Goal: Task Accomplishment & Management: Manage account settings

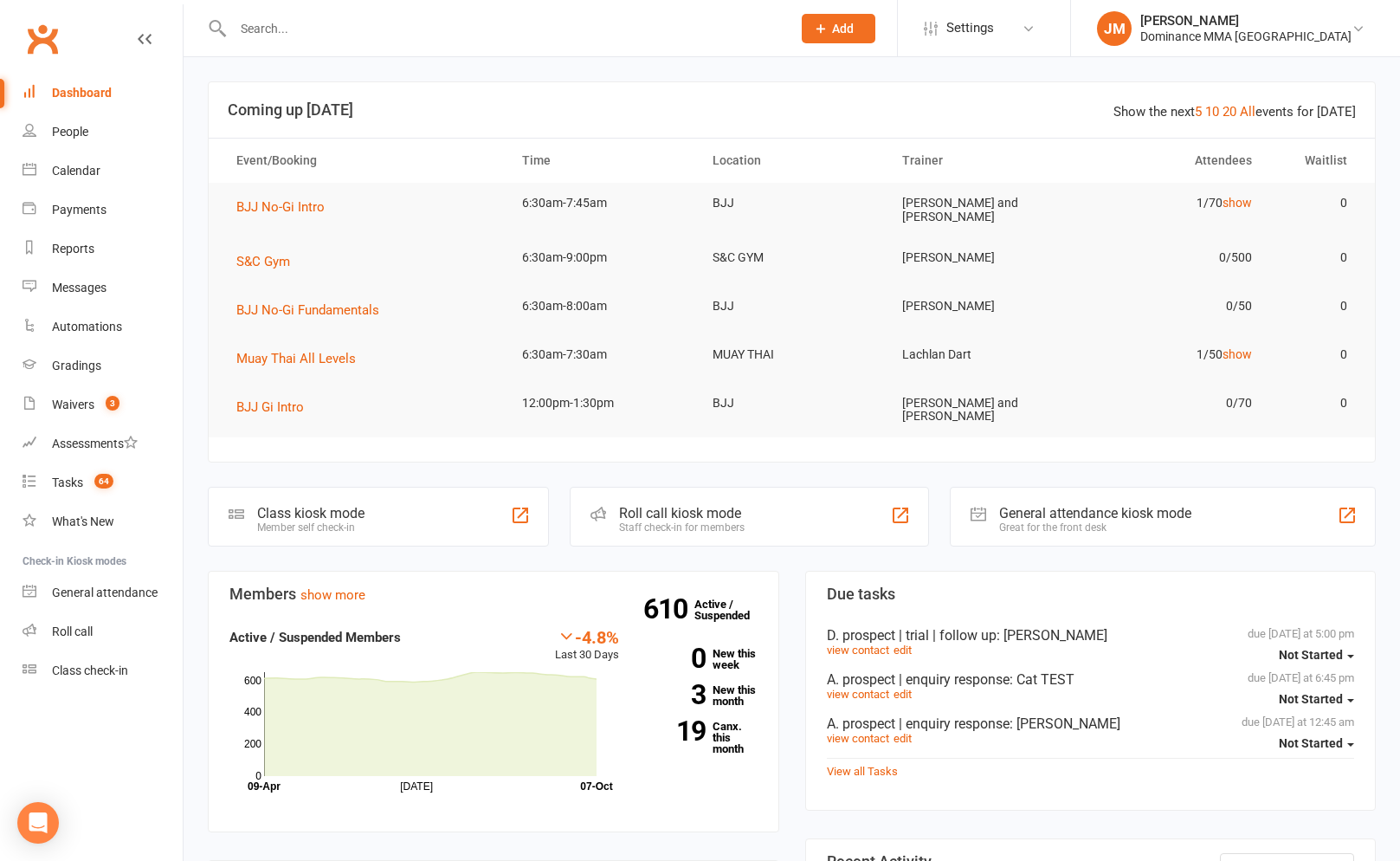
drag, startPoint x: 451, startPoint y: 30, endPoint x: 438, endPoint y: 30, distance: 13.0
click at [450, 30] on input "text" at bounding box center [503, 28] width 551 height 25
type input "safuan"
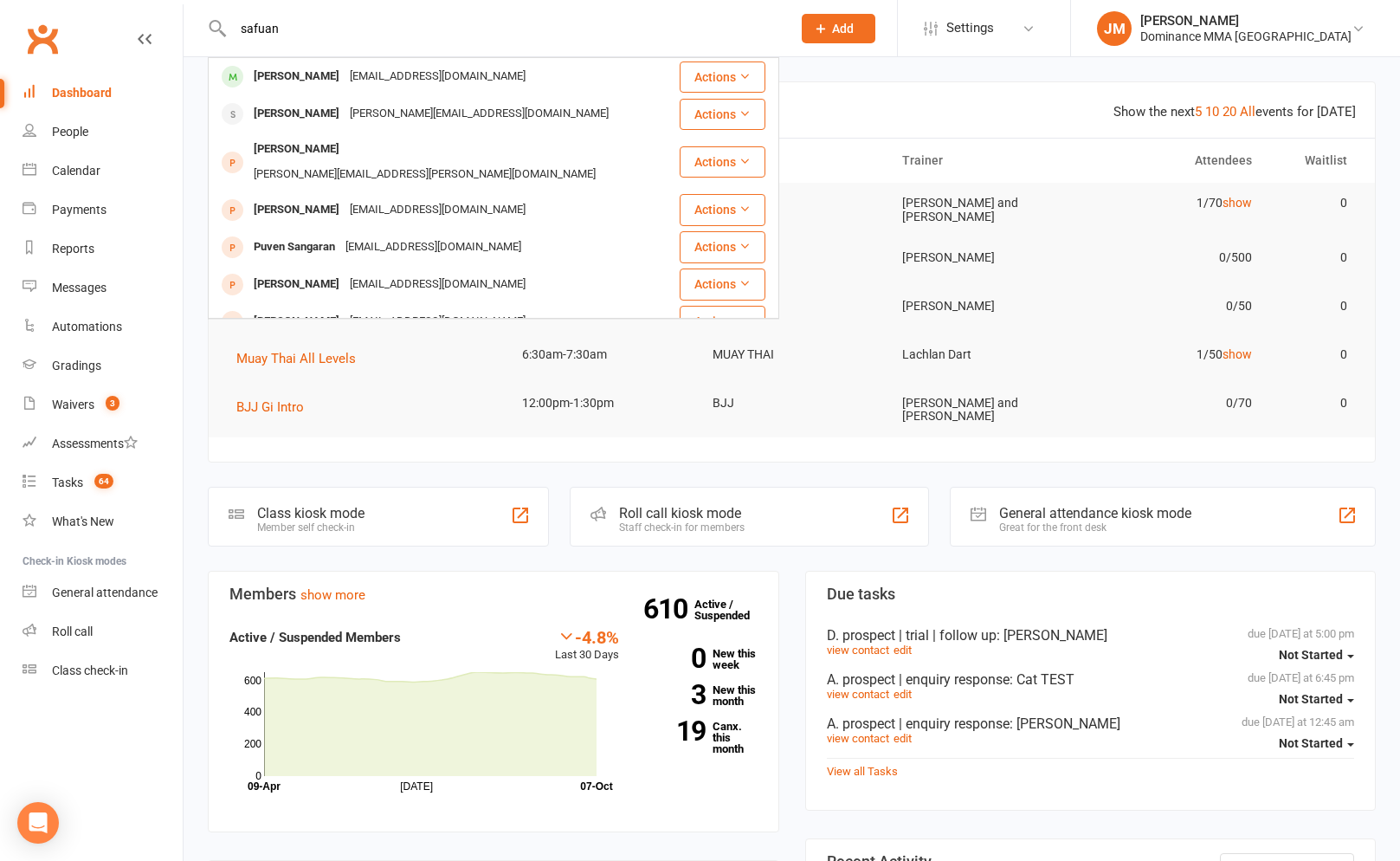
click at [418, 66] on div "[EMAIL_ADDRESS][DOMAIN_NAME]" at bounding box center [437, 77] width 186 height 25
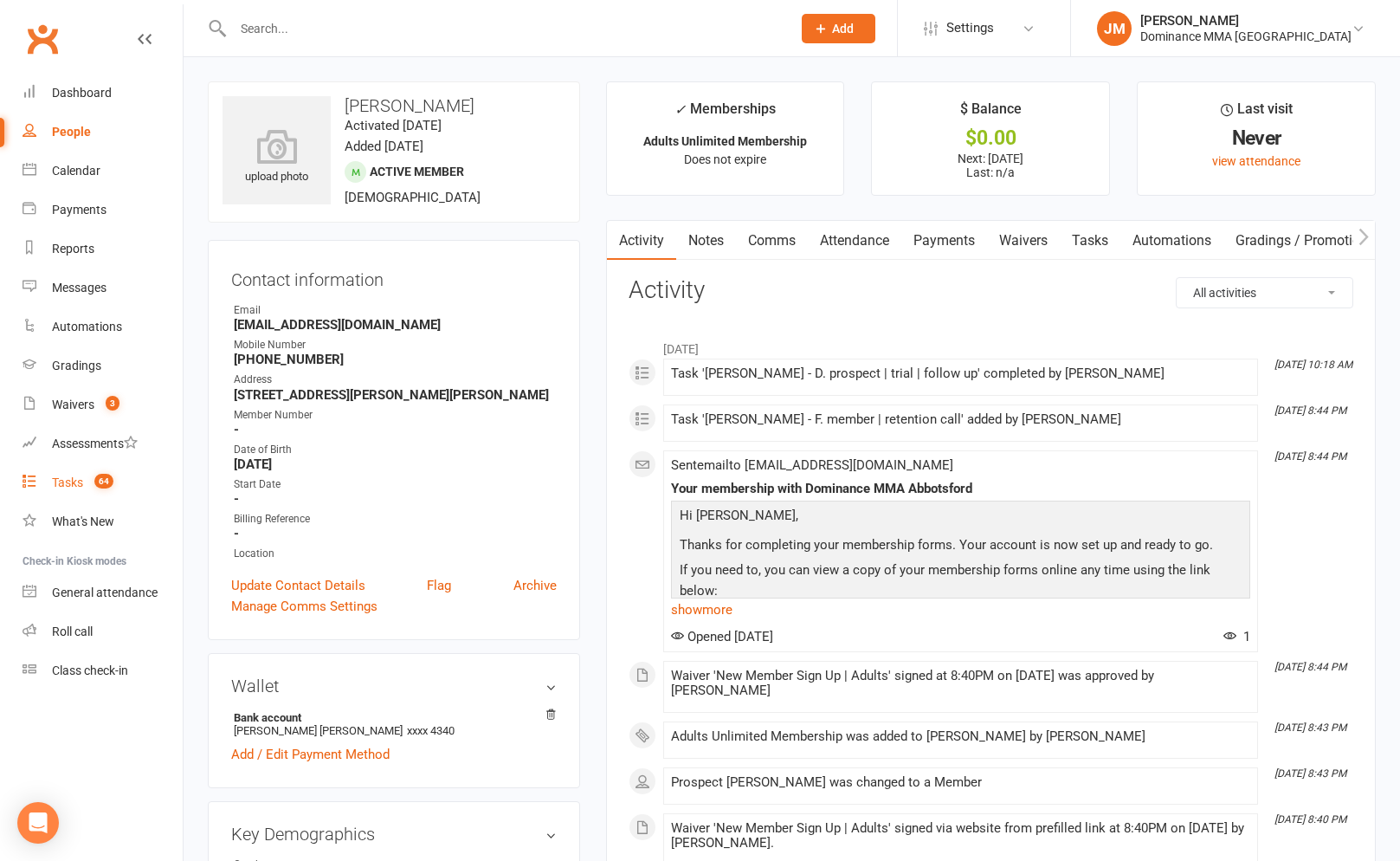
click at [104, 480] on span "64" at bounding box center [104, 480] width 19 height 15
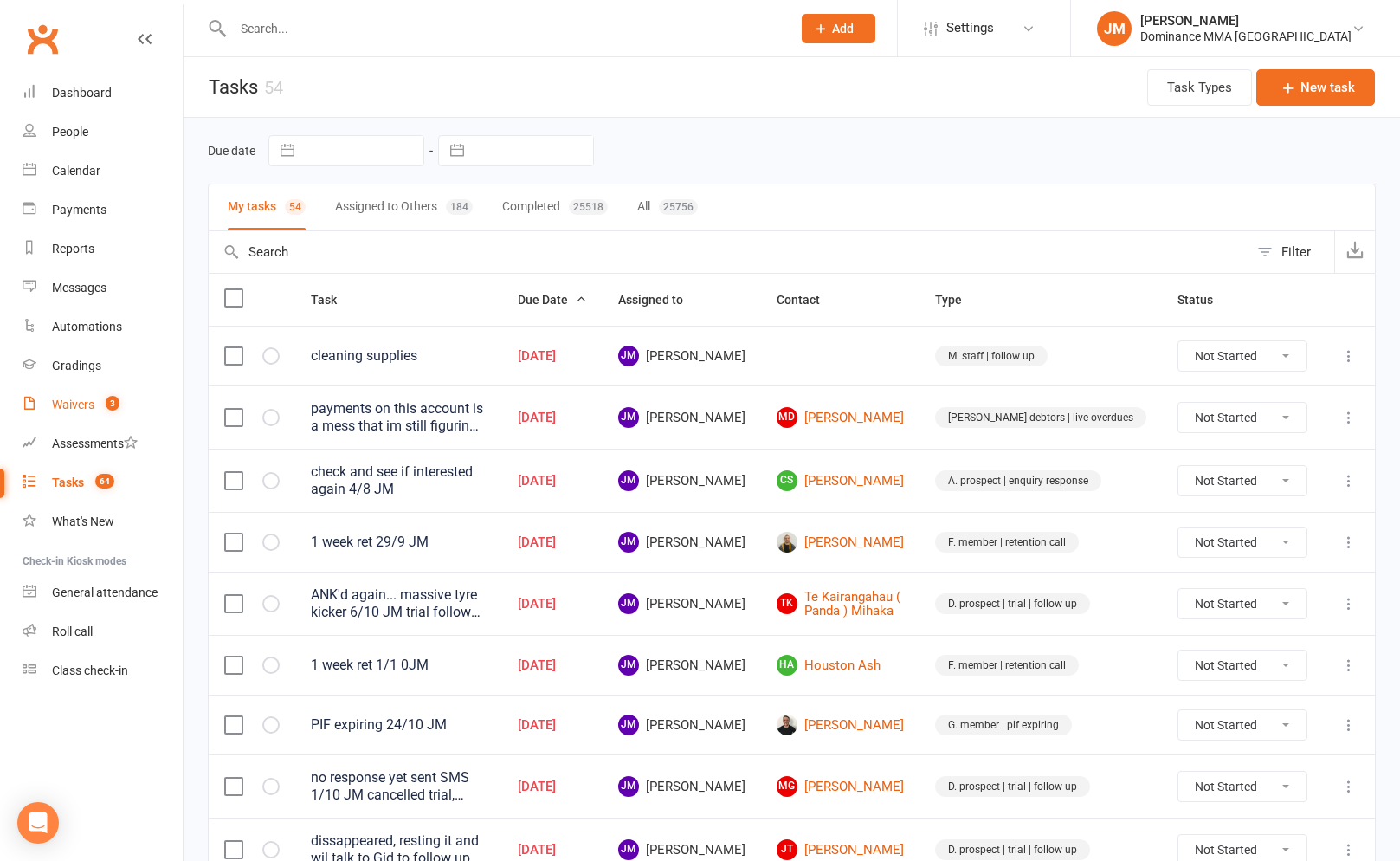
click at [109, 408] on span "3" at bounding box center [112, 403] width 14 height 15
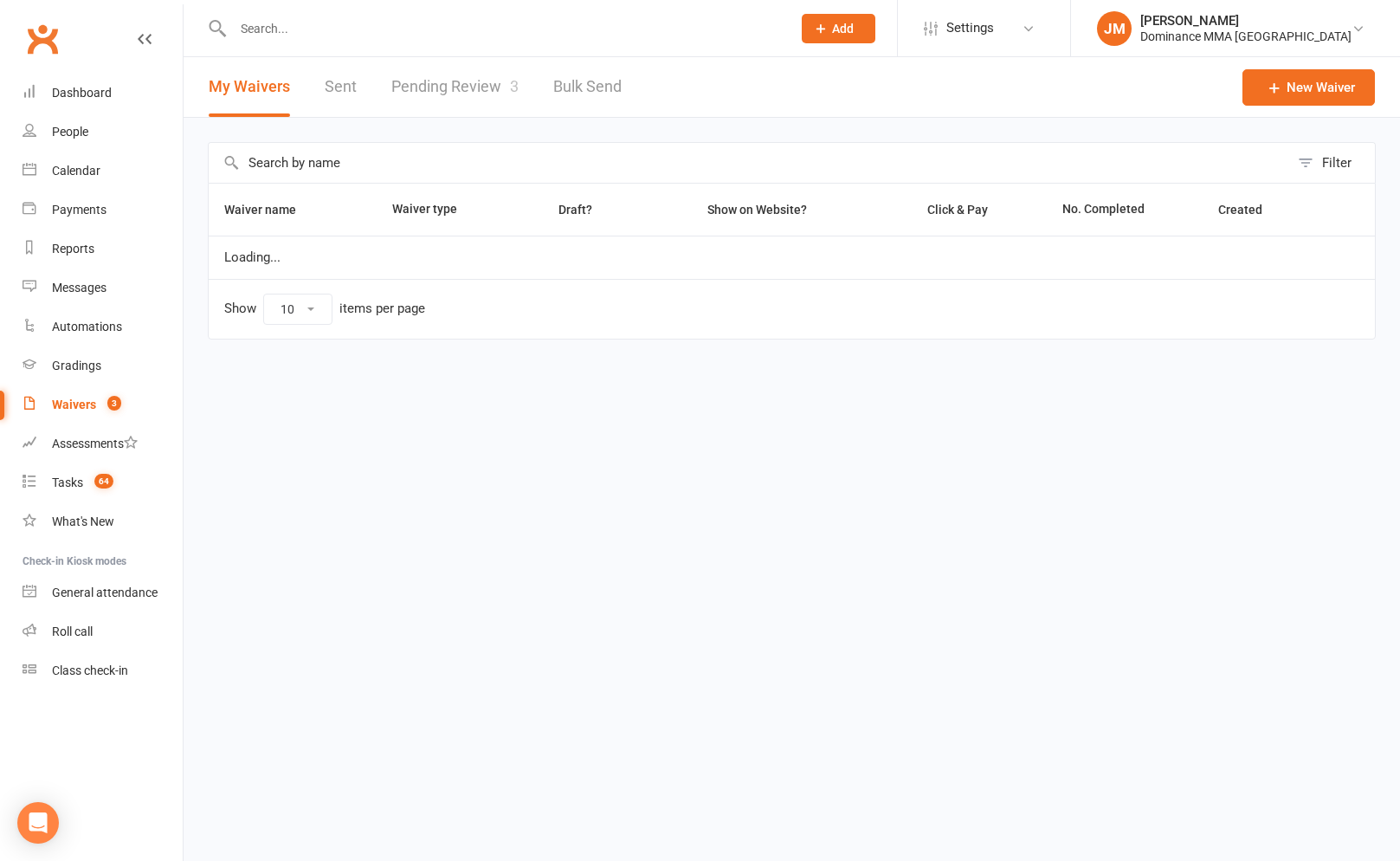
select select "100"
click at [418, 79] on link "Pending Review 3" at bounding box center [455, 87] width 127 height 60
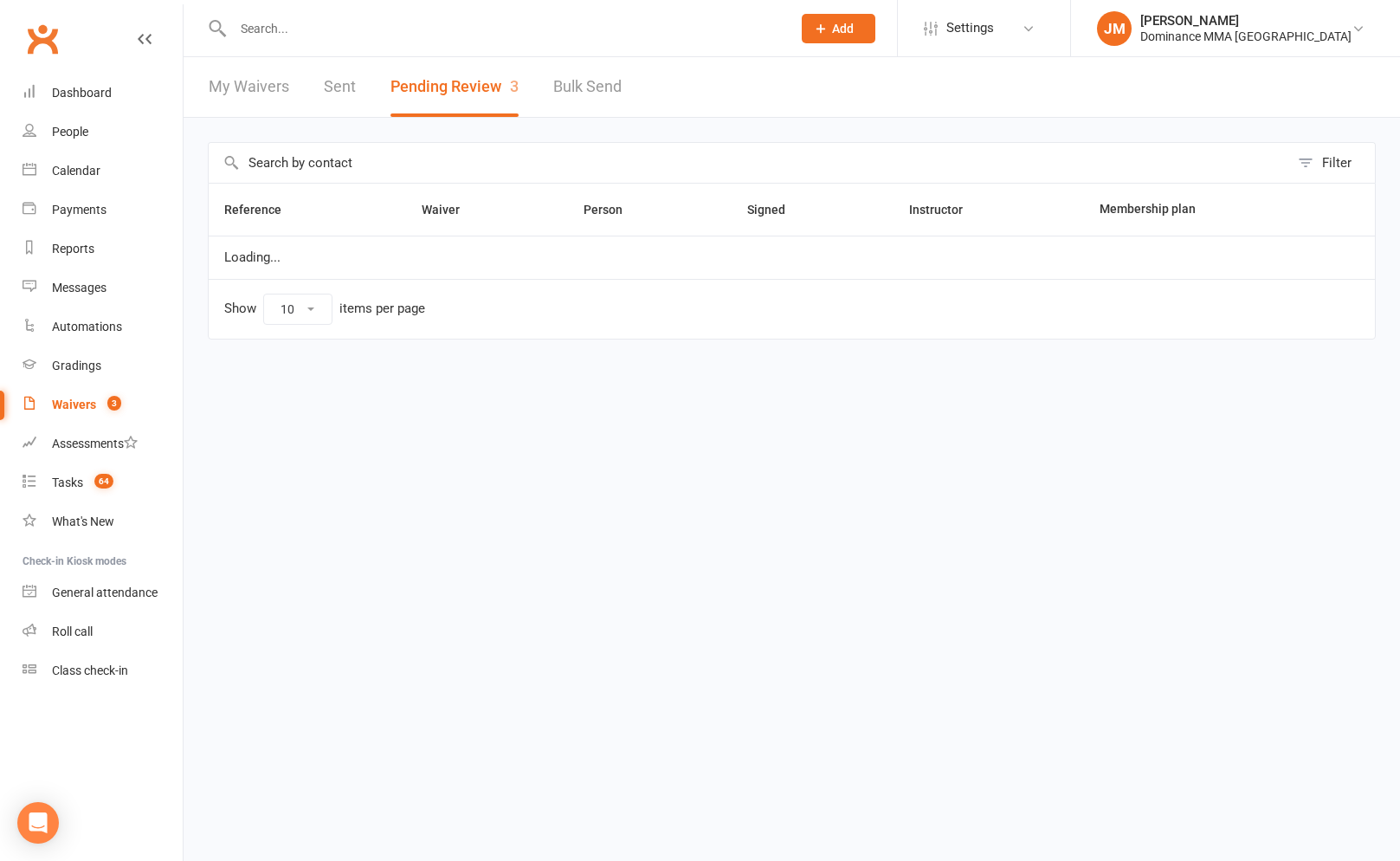
select select "50"
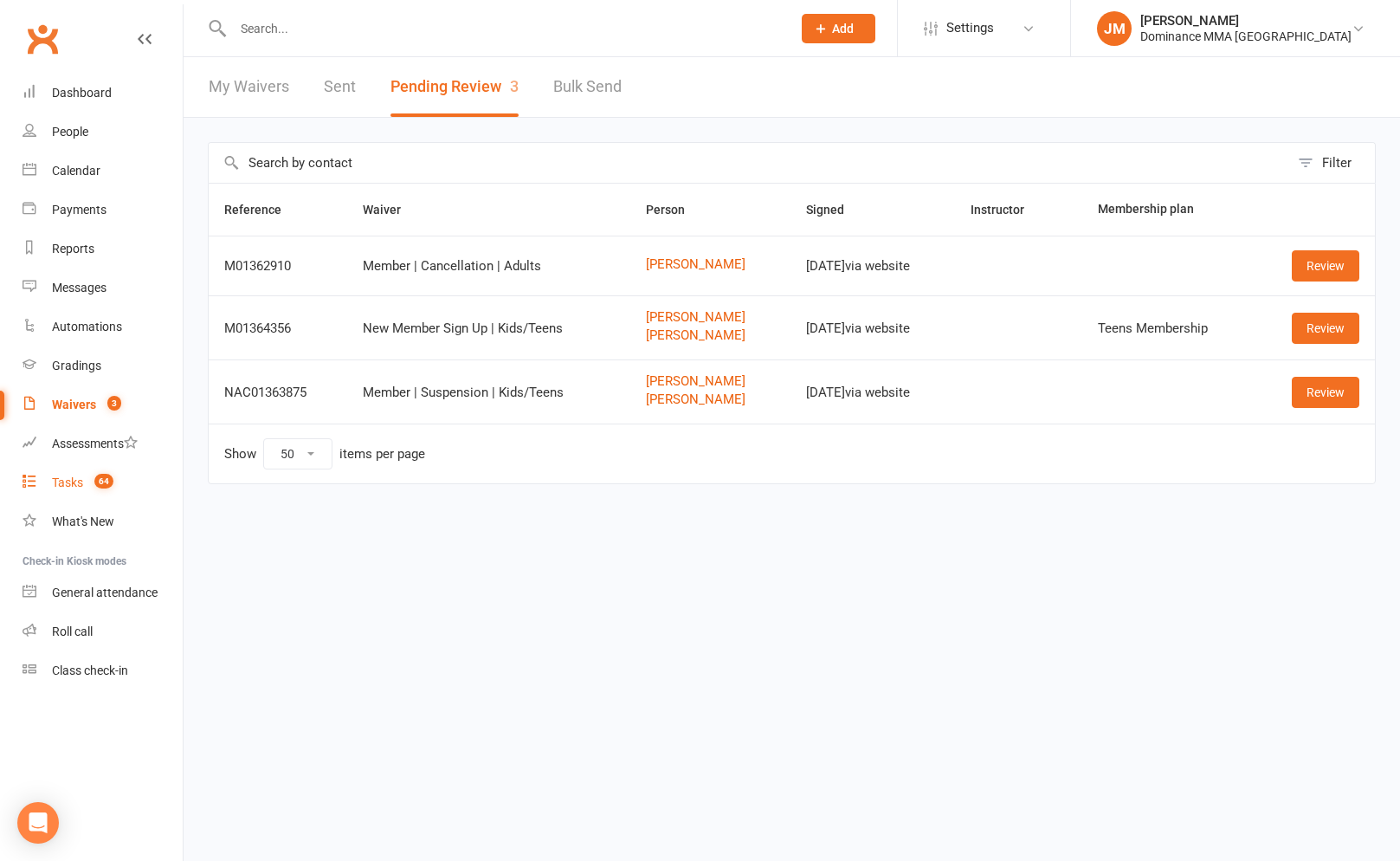
click at [78, 483] on div "Tasks" at bounding box center [67, 481] width 31 height 14
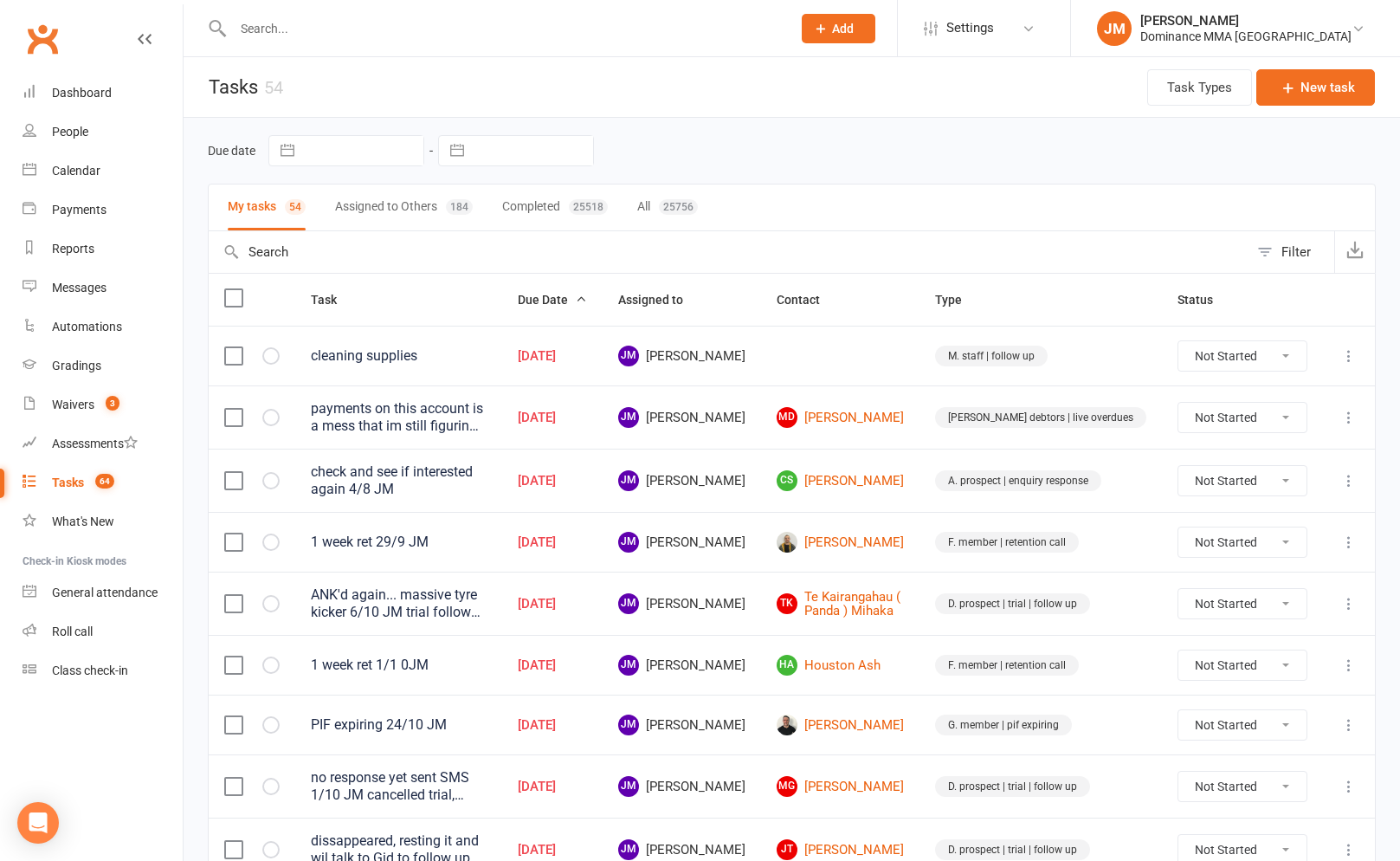
click at [332, 28] on input "text" at bounding box center [503, 28] width 551 height 25
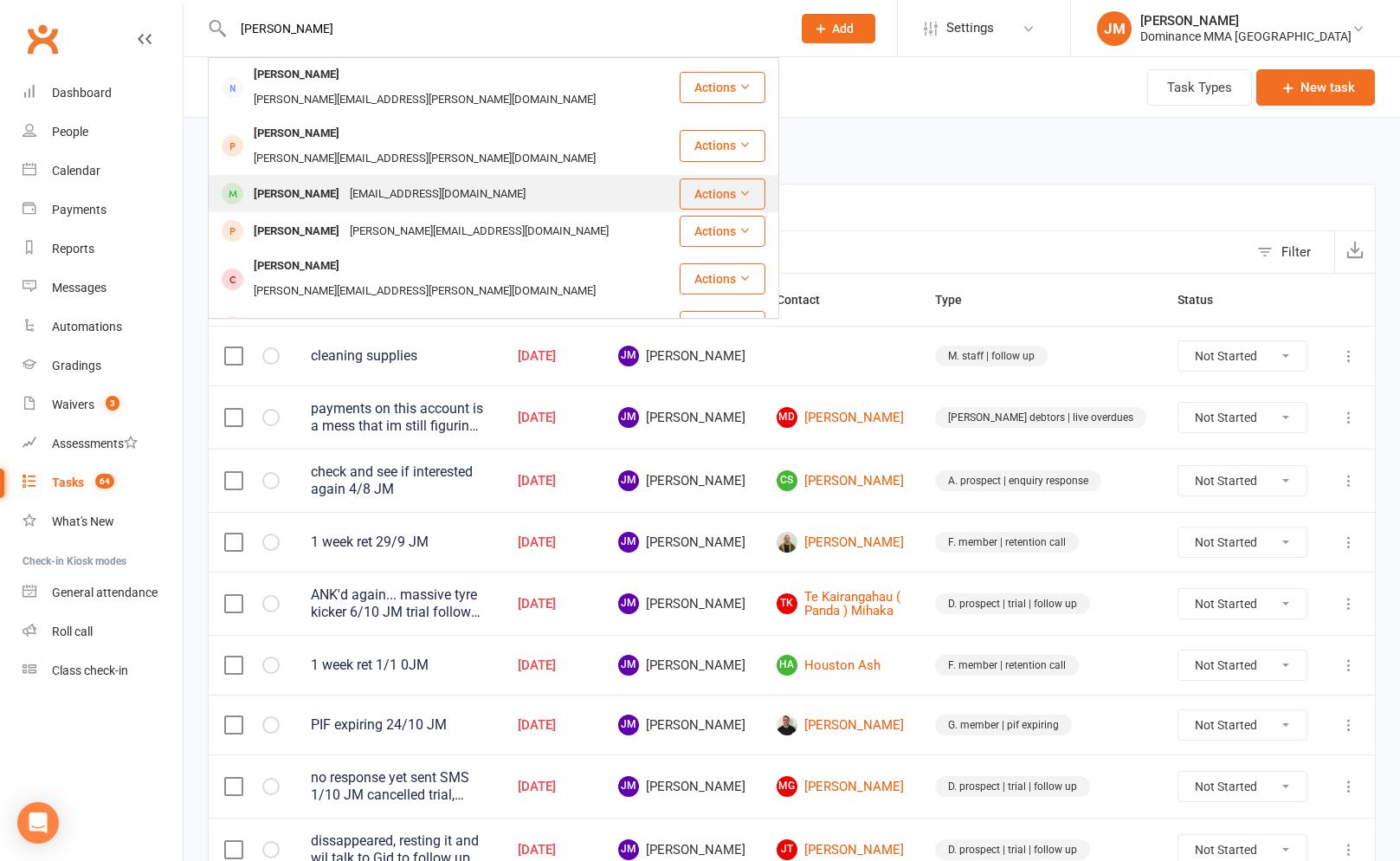
type input "[PERSON_NAME]"
click at [324, 182] on div "[PERSON_NAME]" at bounding box center [297, 194] width 96 height 25
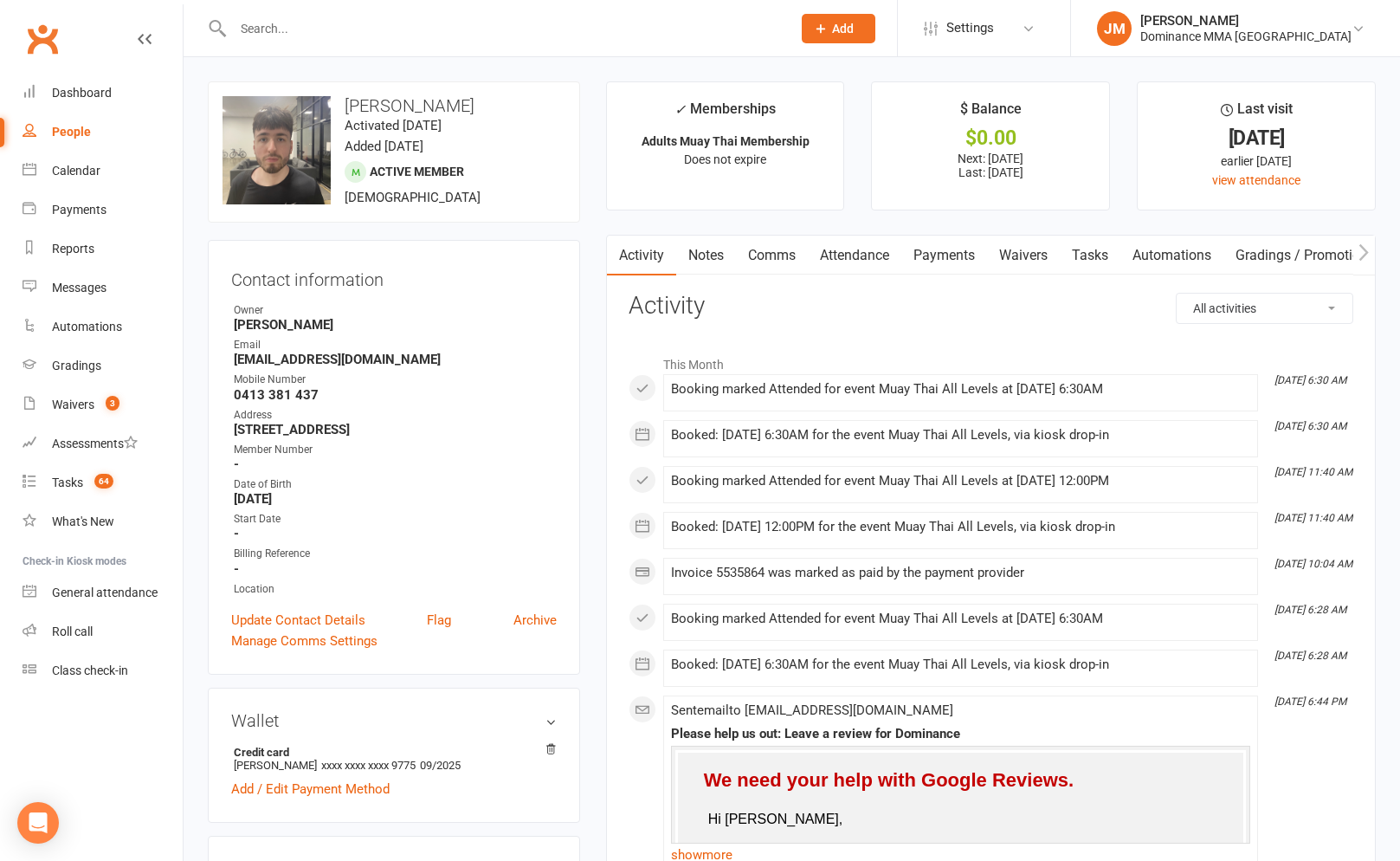
click at [934, 262] on link "Payments" at bounding box center [944, 255] width 85 height 40
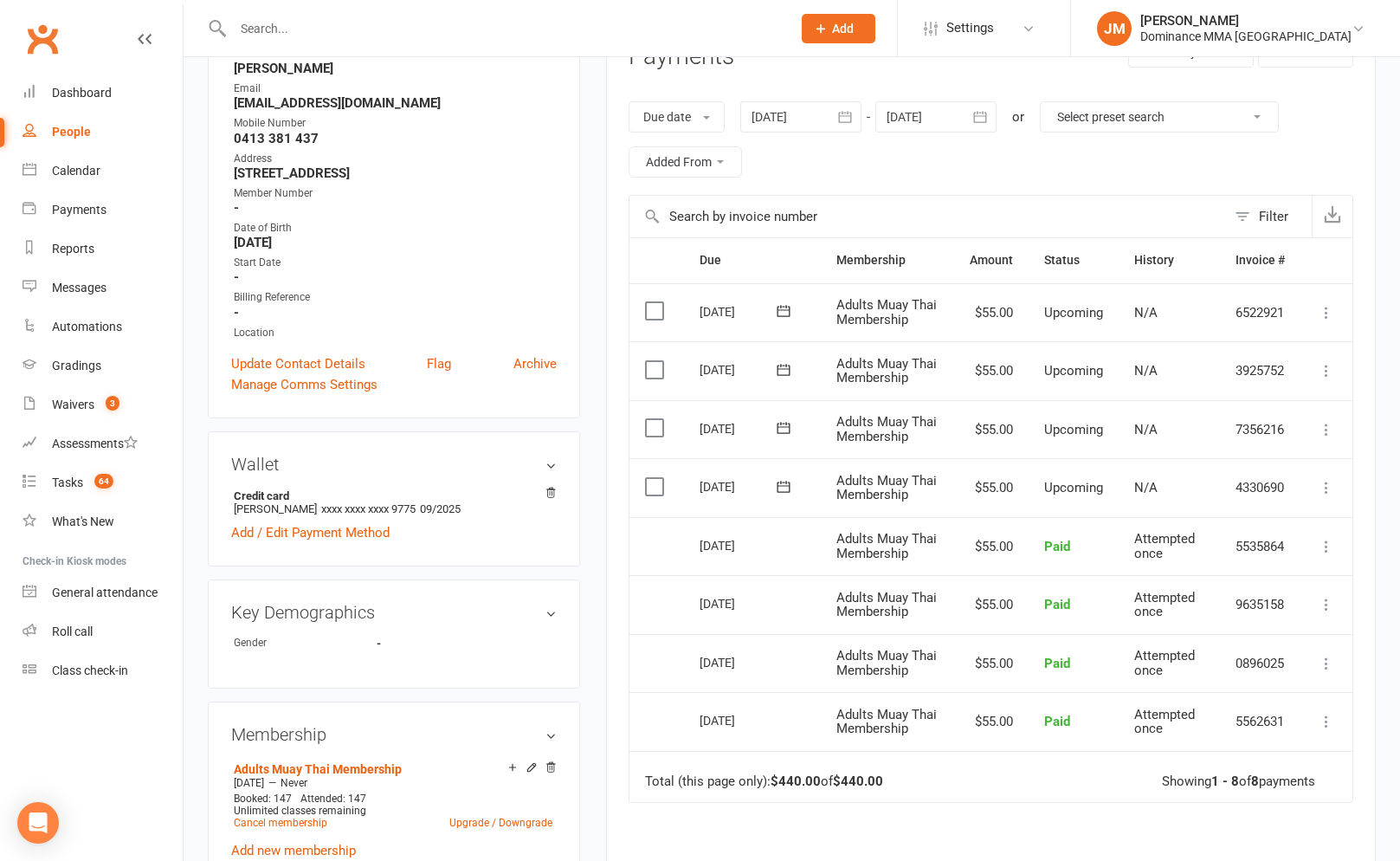
scroll to position [259, 0]
click at [278, 525] on link "Add / Edit Payment Method" at bounding box center [311, 529] width 158 height 21
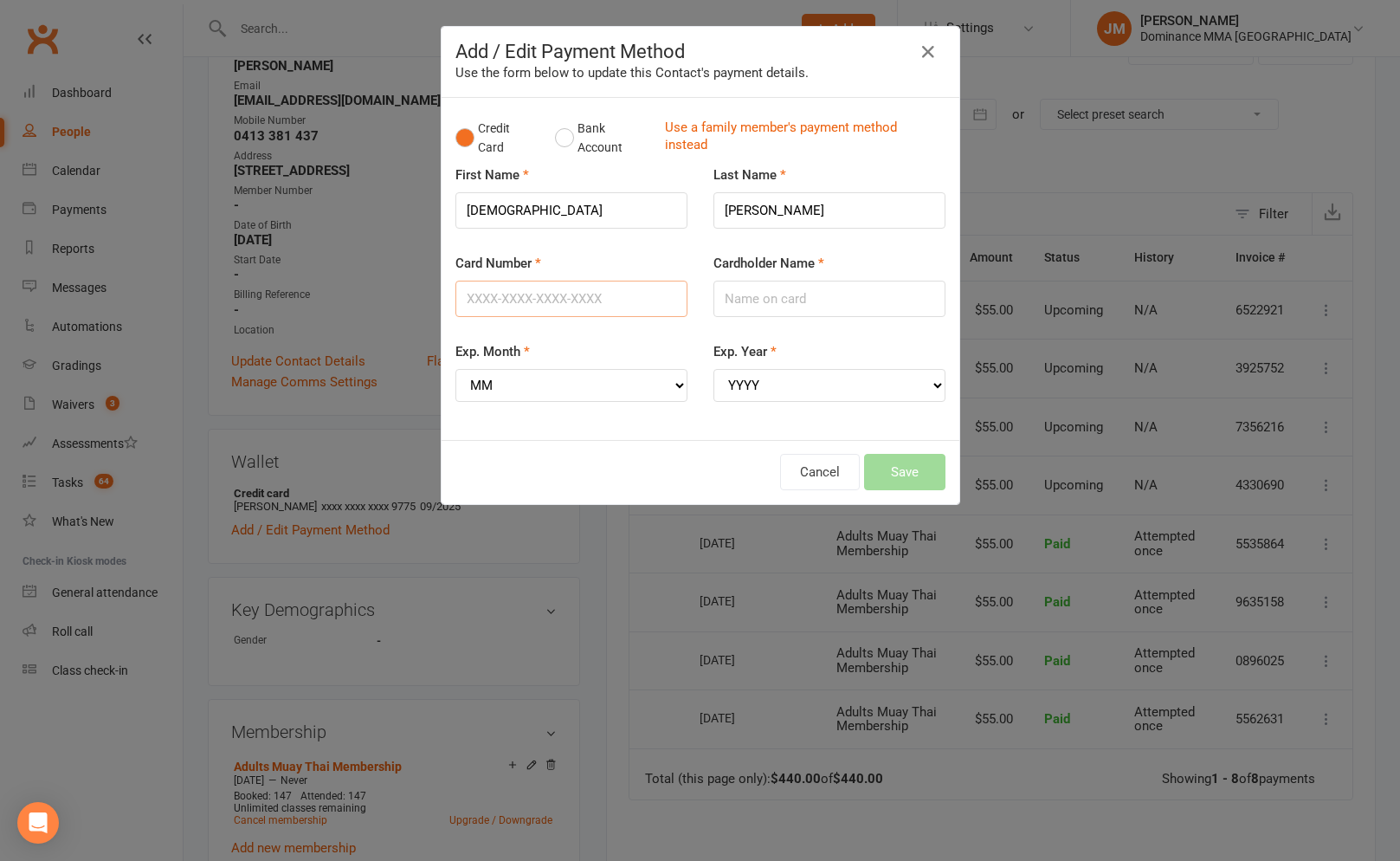
click at [580, 294] on input "Card Number" at bounding box center [571, 299] width 232 height 36
click at [578, 294] on input "Card Number" at bounding box center [571, 299] width 232 height 36
click at [579, 294] on input "Card Number" at bounding box center [571, 299] width 232 height 36
type input "[CREDIT_CARD_NUMBER]"
click at [589, 397] on select "MM 01 02 03 04 05 06 07 08 09 10 11 12" at bounding box center [571, 385] width 232 height 33
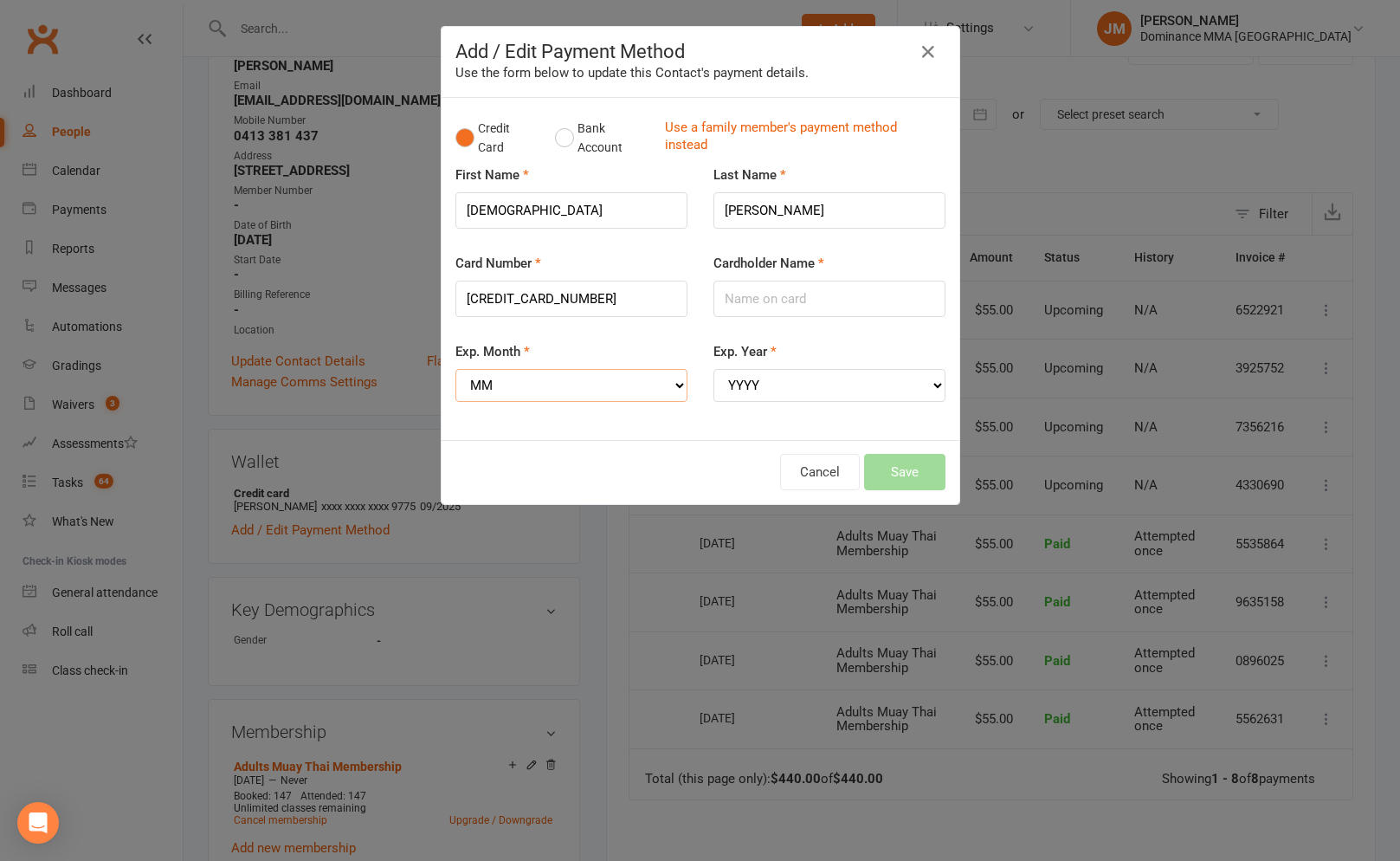
select select "09"
click at [455, 369] on select "MM 01 02 03 04 05 06 07 08 09 10 11 12" at bounding box center [571, 385] width 232 height 33
click at [842, 374] on select "YYYY 2025 2026 2027 2028 2029 2030 2031 2032 2033 2034" at bounding box center [829, 385] width 232 height 33
select select "2029"
click at [714, 369] on select "YYYY 2025 2026 2027 2028 2029 2030 2031 2032 2033 2034" at bounding box center [829, 385] width 232 height 33
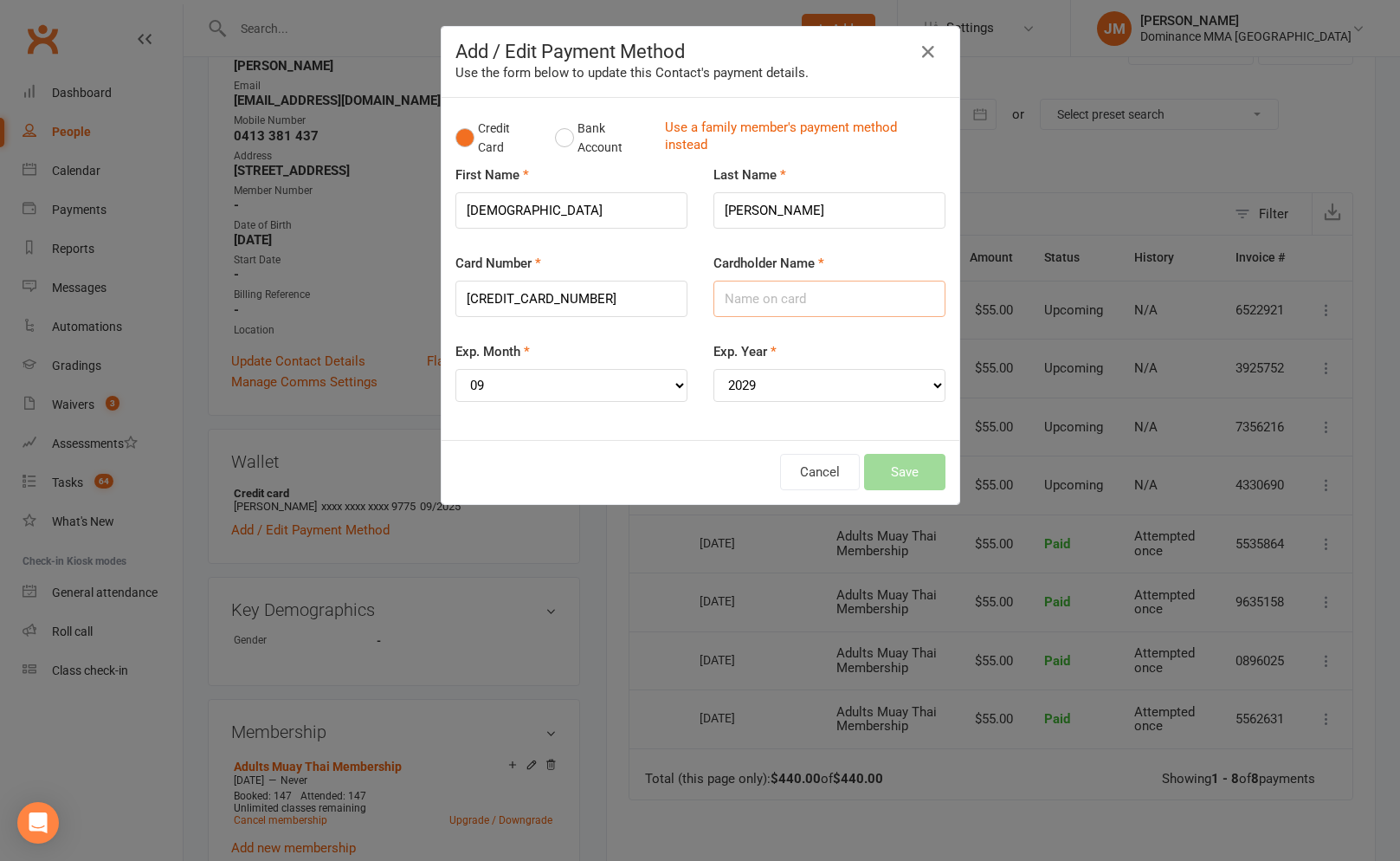
click at [759, 301] on input "Cardholder Name" at bounding box center [829, 299] width 232 height 36
type input "[PERSON_NAME]"
click at [908, 464] on button "Save" at bounding box center [905, 472] width 82 height 36
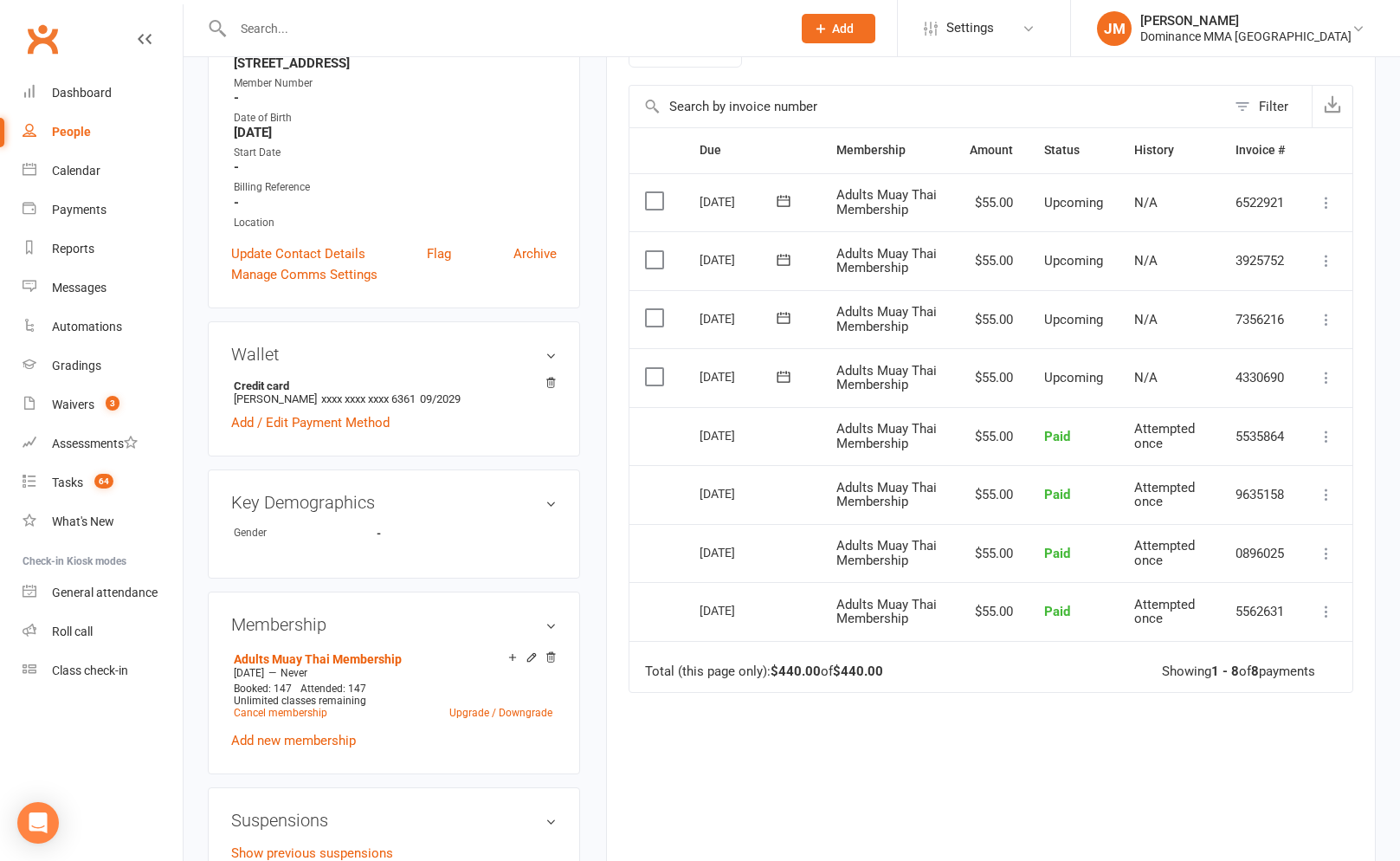
scroll to position [368, 0]
